Goal: Navigation & Orientation: Understand site structure

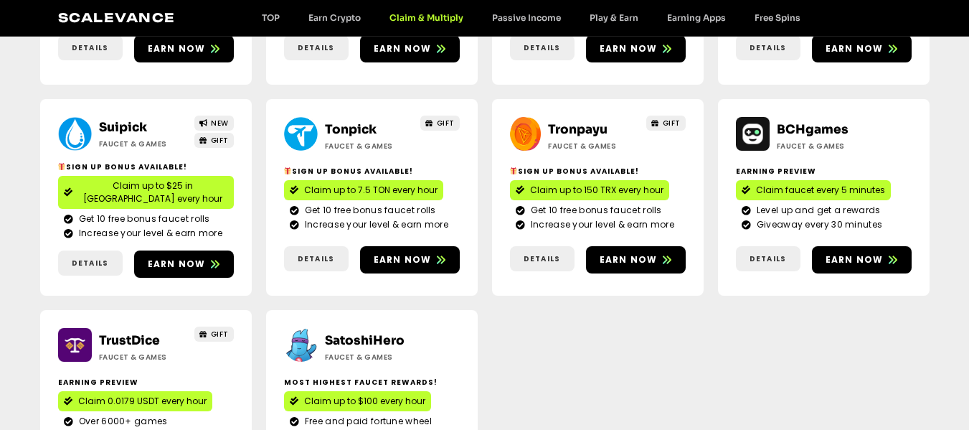
scroll to position [287, 0]
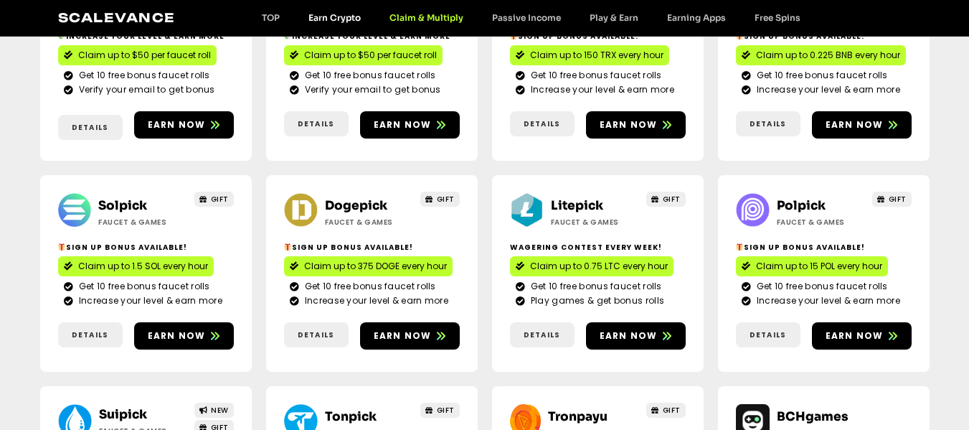
click at [331, 16] on link "Earn Crypto" at bounding box center [334, 17] width 81 height 11
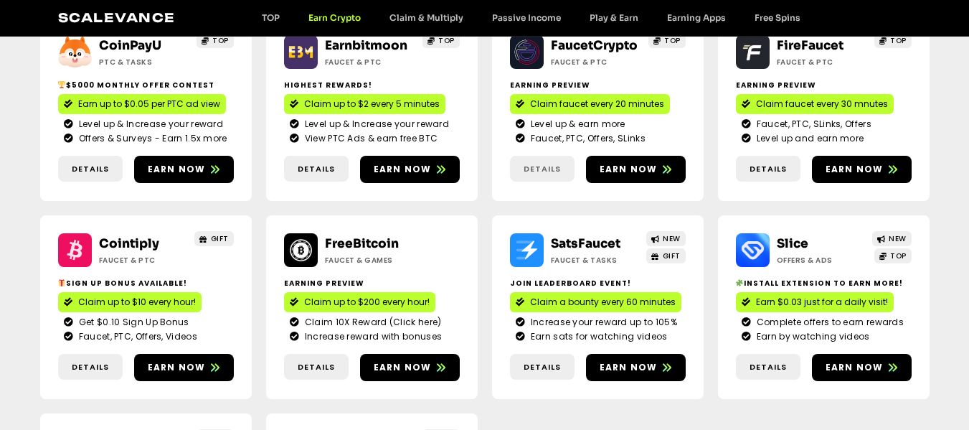
scroll to position [215, 0]
click at [628, 363] on span "Earn now" at bounding box center [628, 367] width 58 height 13
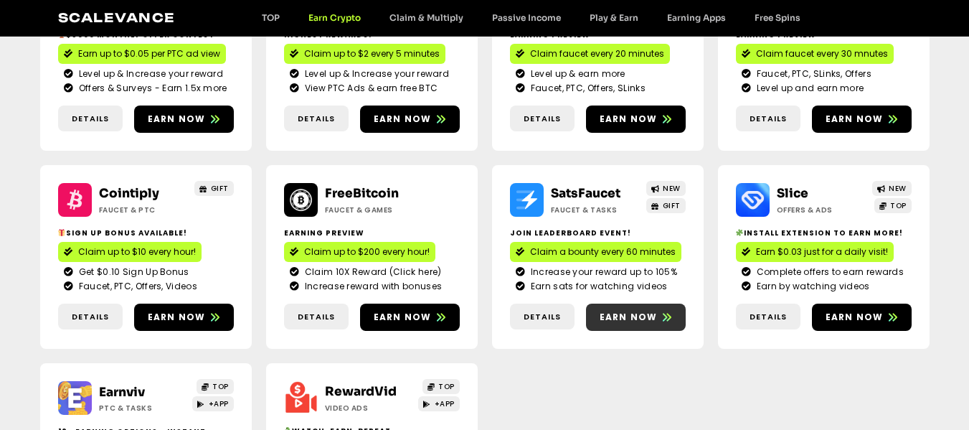
scroll to position [0, 0]
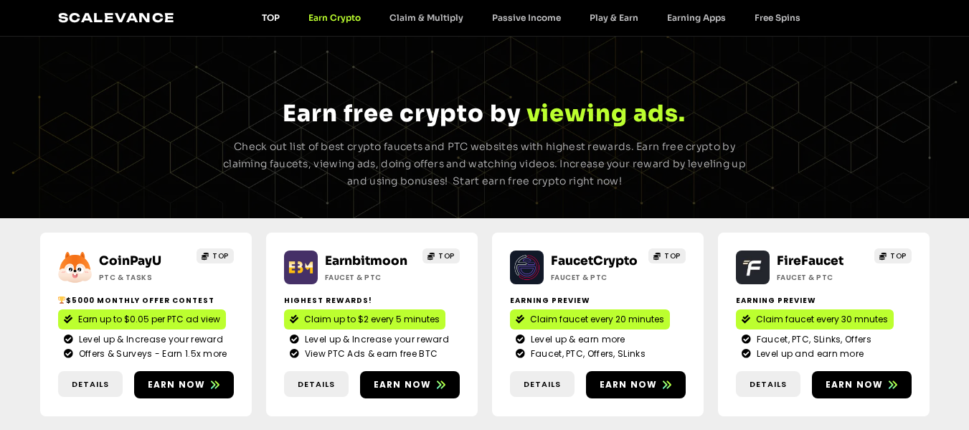
click at [269, 15] on link "TOP" at bounding box center [270, 17] width 47 height 11
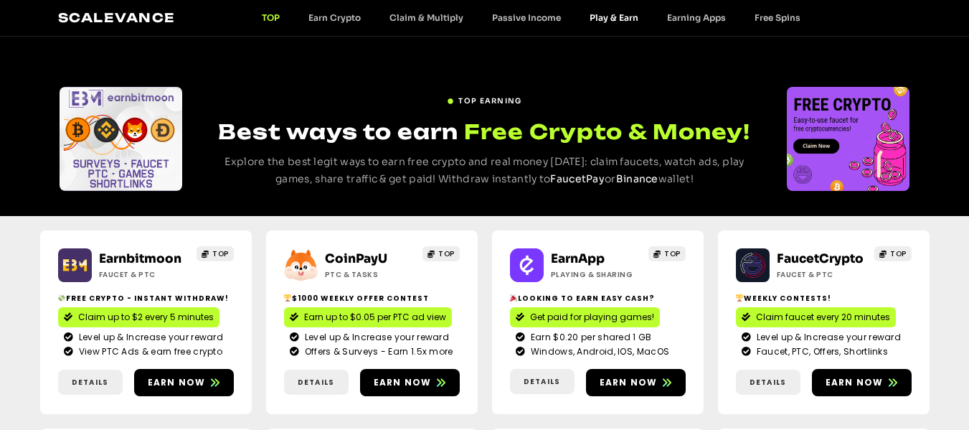
click at [615, 18] on link "Play & Earn" at bounding box center [613, 17] width 77 height 11
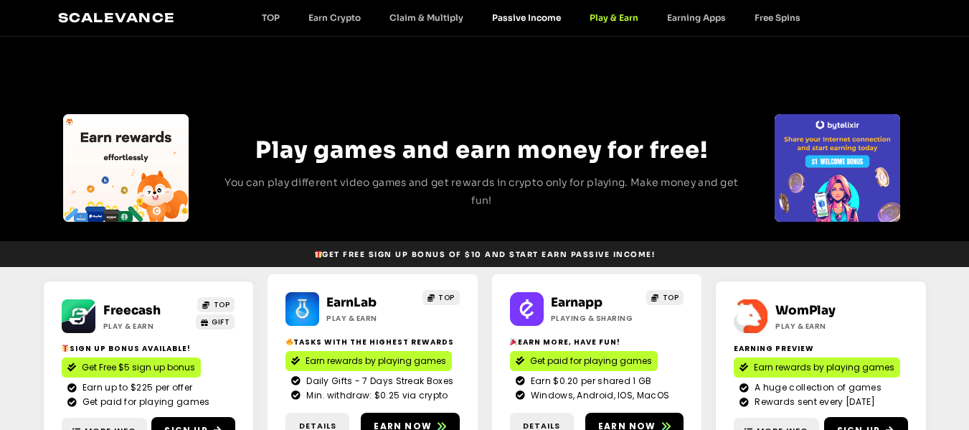
click at [521, 17] on link "Passive Income" at bounding box center [527, 17] width 98 height 11
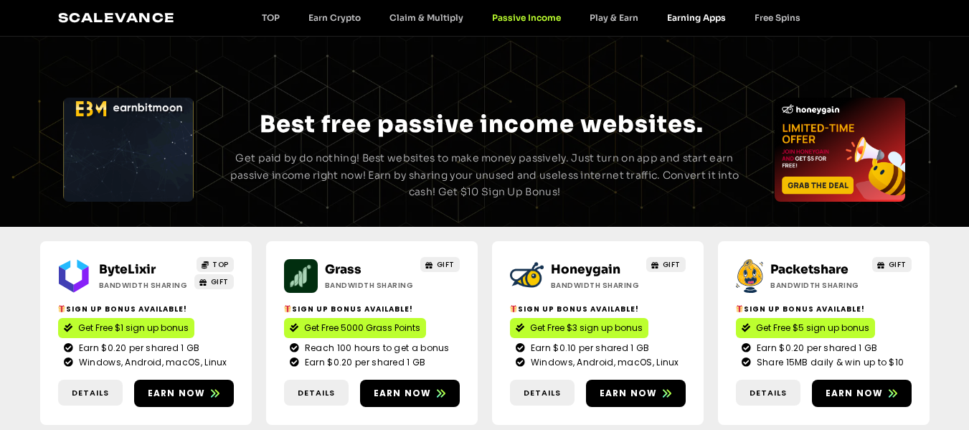
click at [686, 19] on link "Earning Apps" at bounding box center [696, 17] width 87 height 11
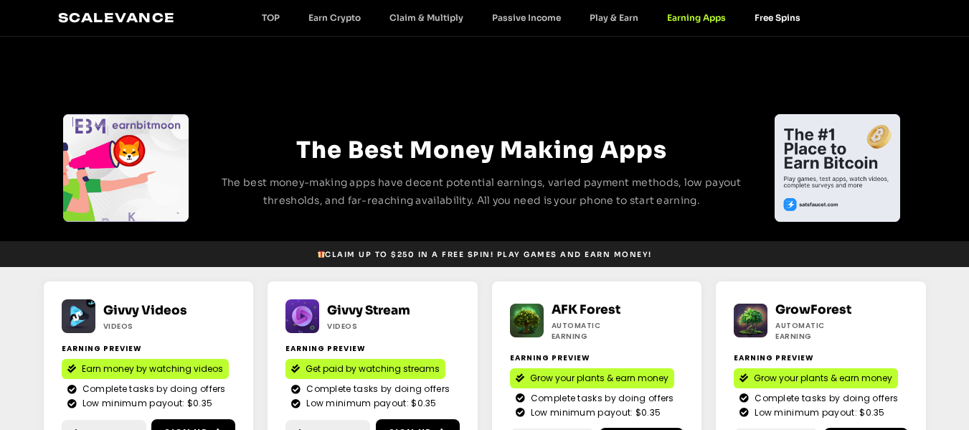
click at [774, 18] on link "Free Spins" at bounding box center [777, 17] width 75 height 11
